Goal: Find specific page/section: Find specific page/section

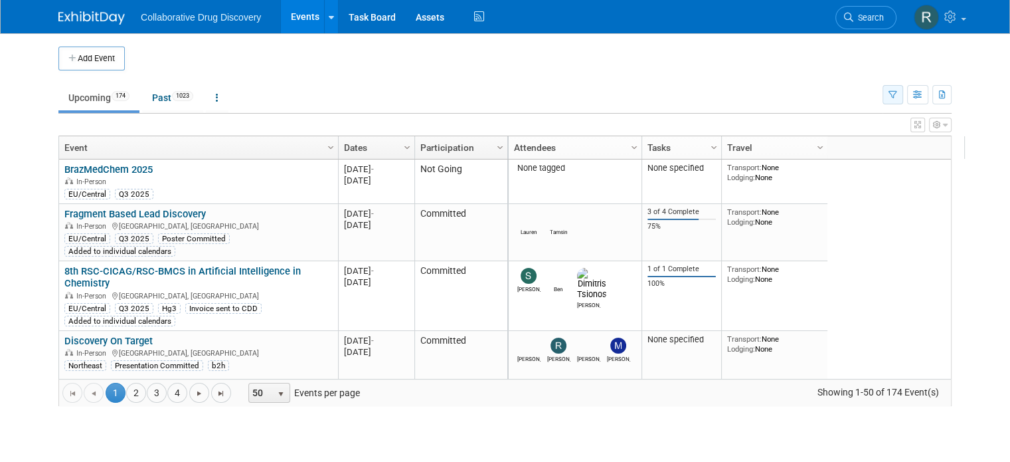
click at [897, 92] on icon "button" at bounding box center [893, 95] width 9 height 9
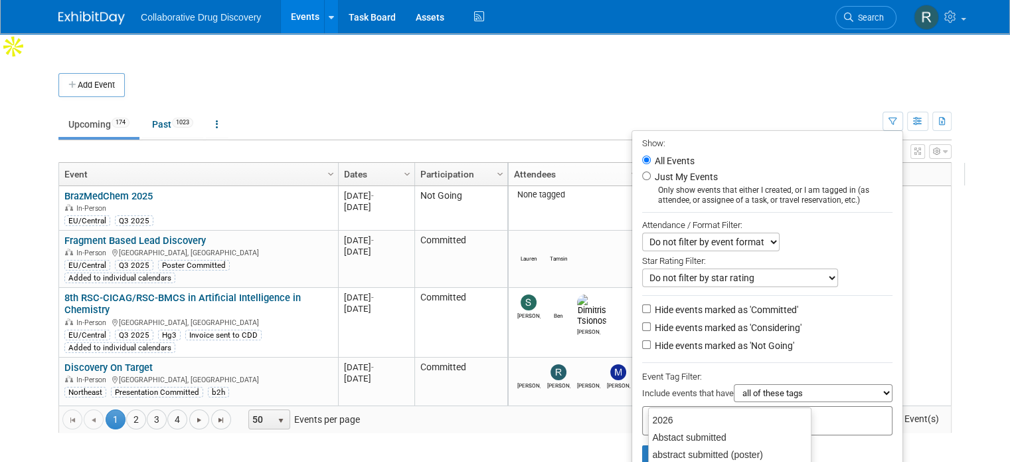
click at [696, 412] on input "text" at bounding box center [701, 418] width 106 height 13
type input "EU"
click at [686, 440] on div "EU/Central" at bounding box center [741, 437] width 186 height 19
type input "EU/Central"
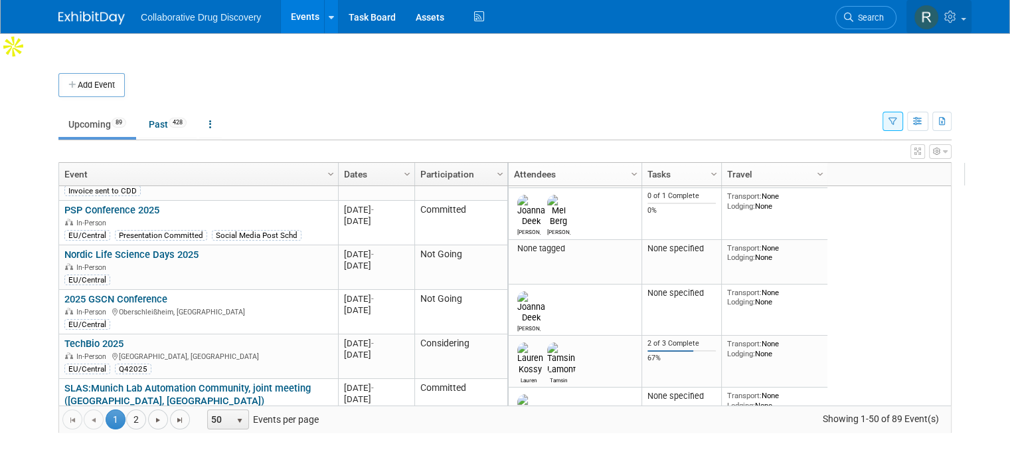
click at [972, 24] on link at bounding box center [939, 16] width 65 height 33
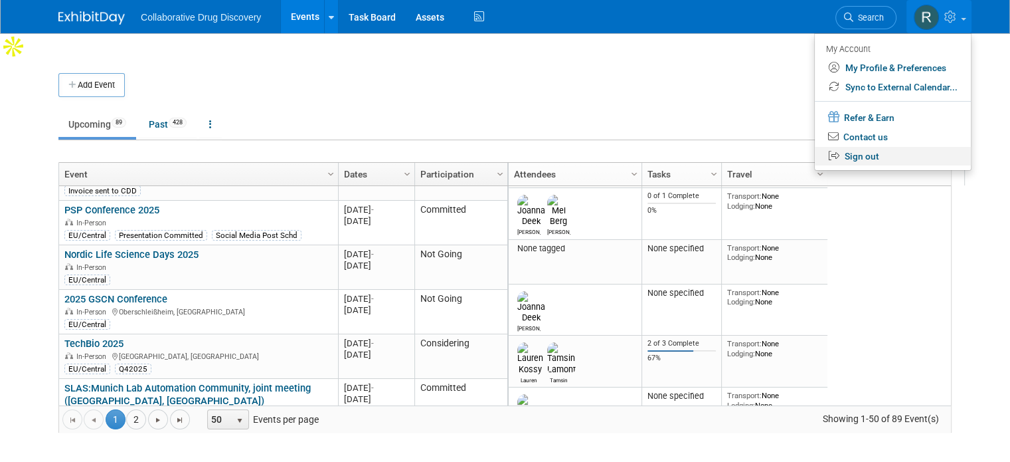
click at [887, 155] on link "Sign out" at bounding box center [893, 156] width 156 height 19
